Goal: Task Accomplishment & Management: Manage account settings

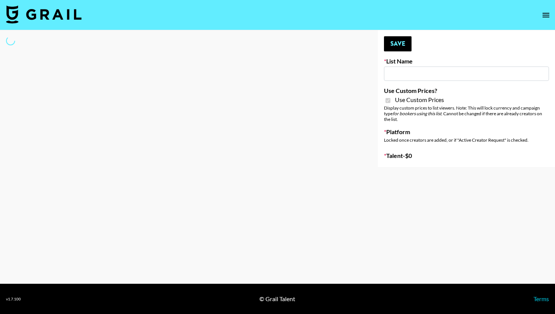
type input "Whipped US"
checkbox input "true"
select select "Brand"
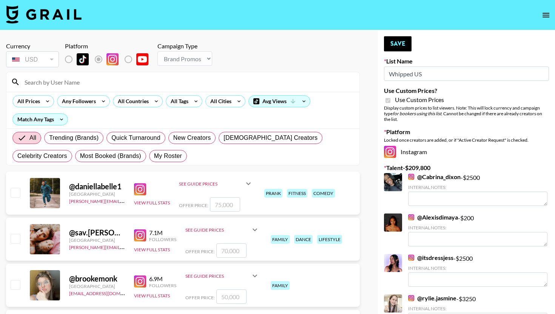
click at [79, 71] on section "Currency USD USD ​ Platform Campaign Type Choose Type... Song Promos Brand Prom…" at bounding box center [183, 100] width 354 height 129
click at [77, 83] on input at bounding box center [187, 82] width 335 height 12
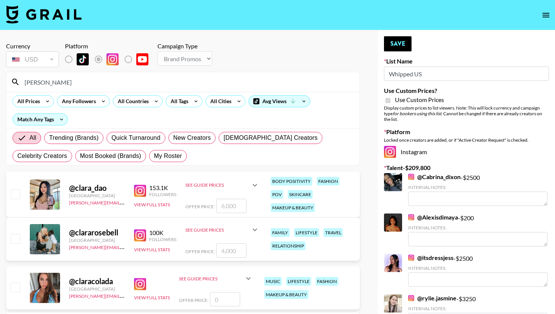
type input "[PERSON_NAME]"
click at [234, 203] on input "number" at bounding box center [231, 206] width 30 height 14
type input "40"
checkbox input "true"
type input "4000"
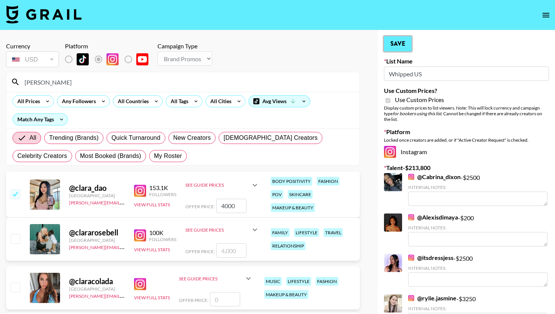
click at [395, 42] on button "Save" at bounding box center [398, 43] width 28 height 15
